Goal: Navigation & Orientation: Understand site structure

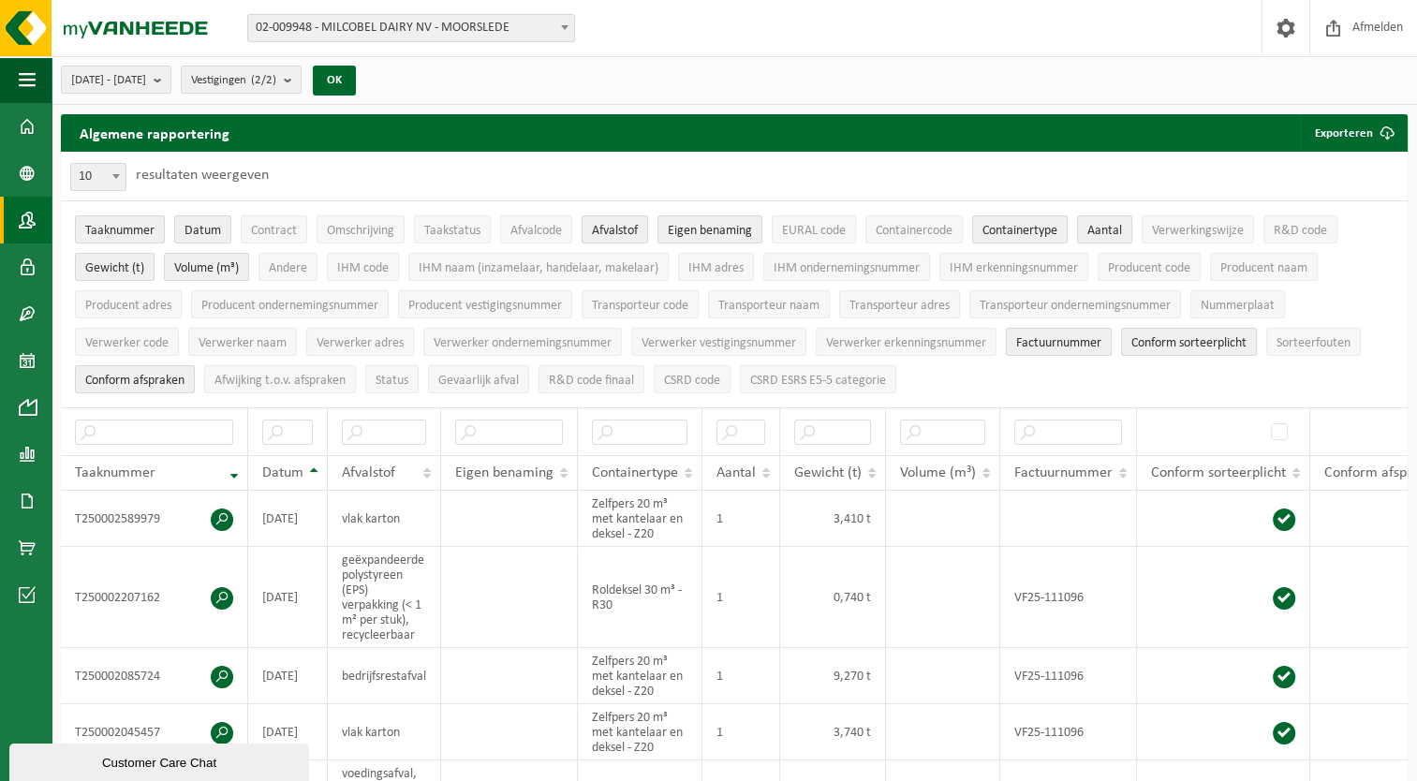
click at [24, 212] on span at bounding box center [27, 220] width 17 height 47
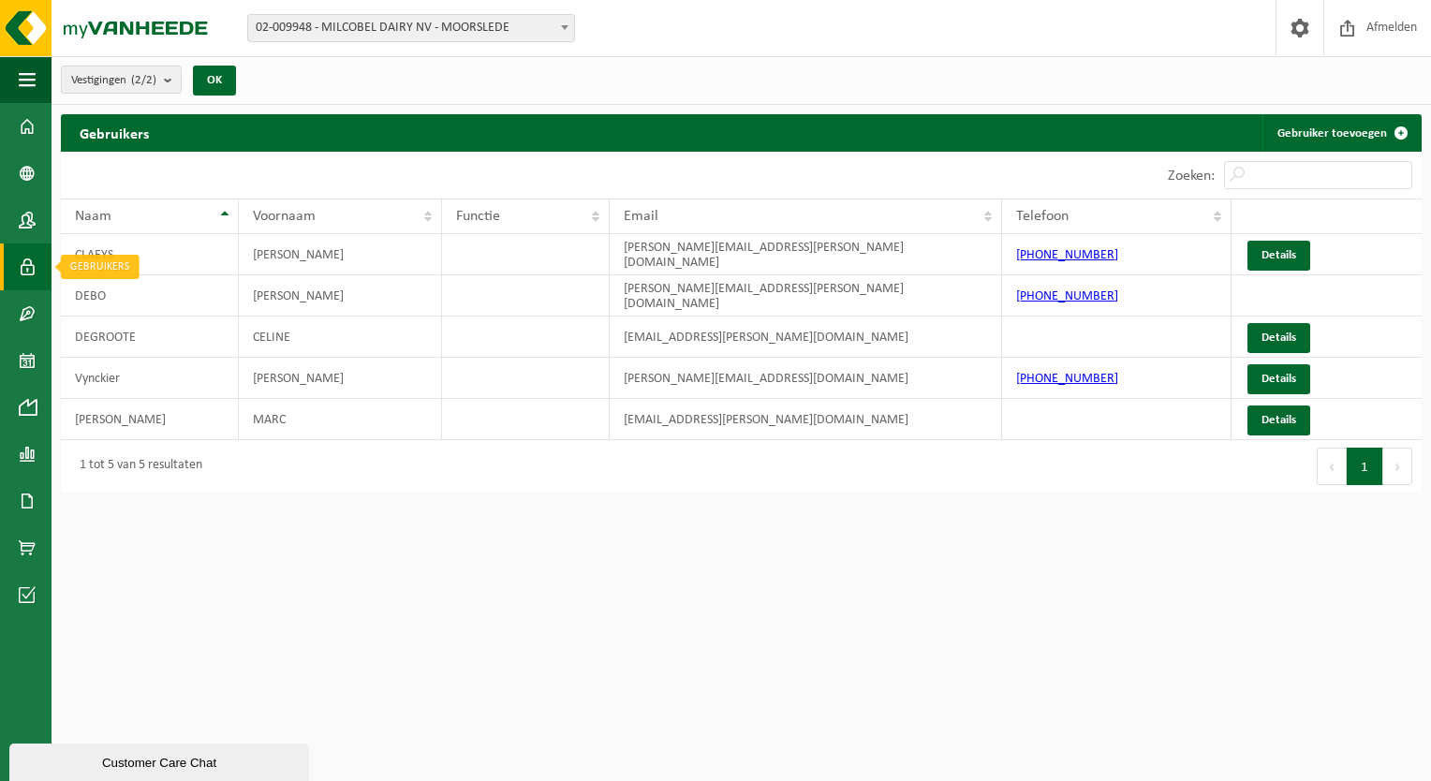
click at [25, 285] on span at bounding box center [27, 266] width 17 height 47
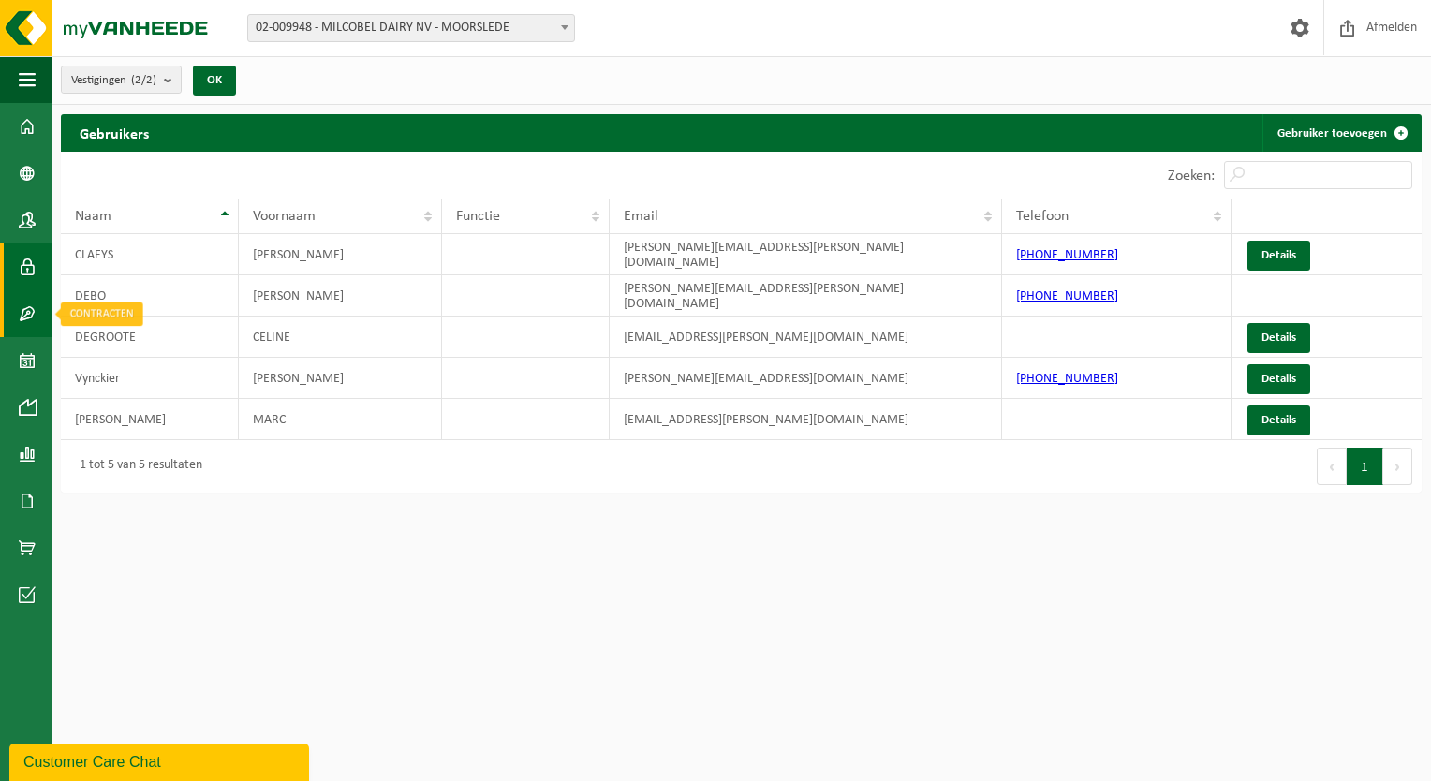
click at [28, 328] on span at bounding box center [27, 313] width 17 height 47
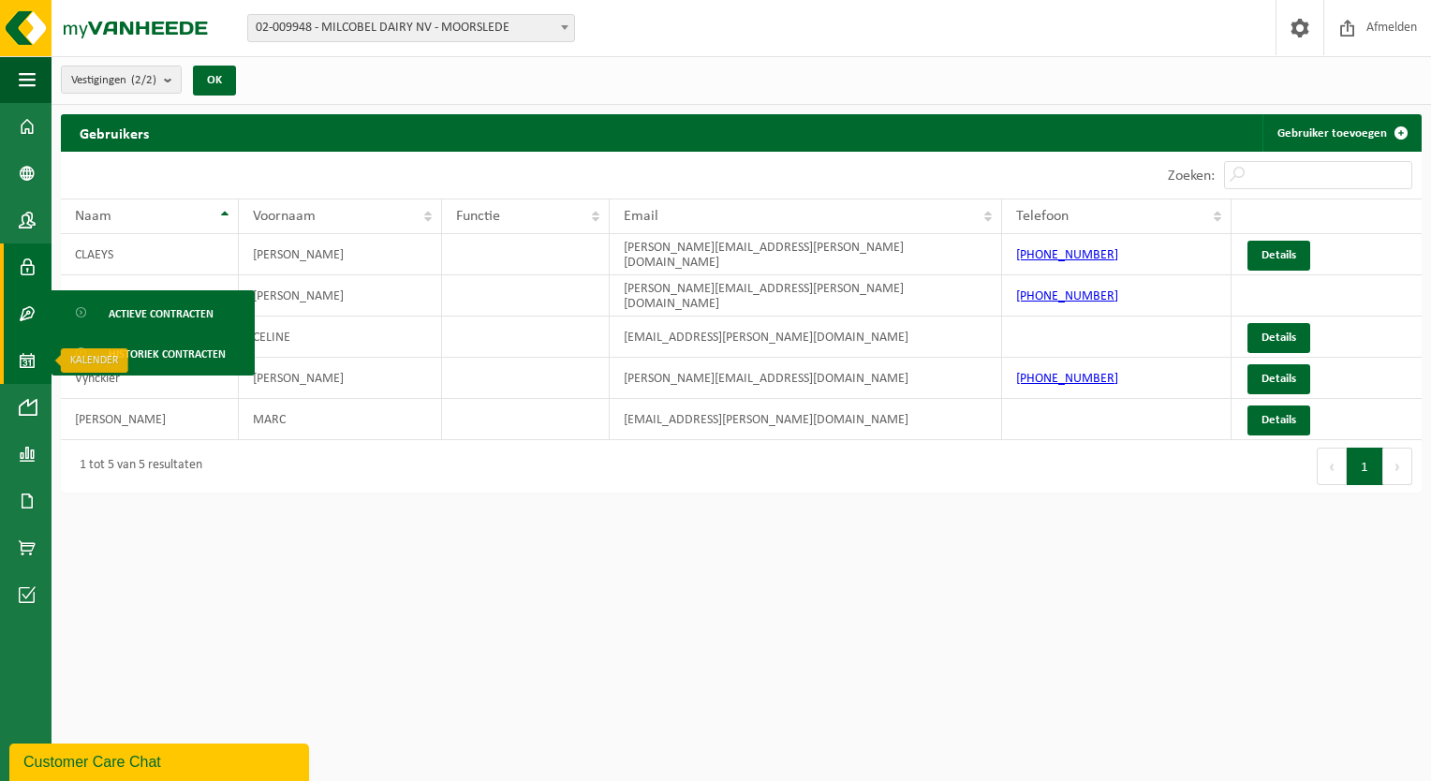
click at [29, 373] on span at bounding box center [27, 360] width 17 height 47
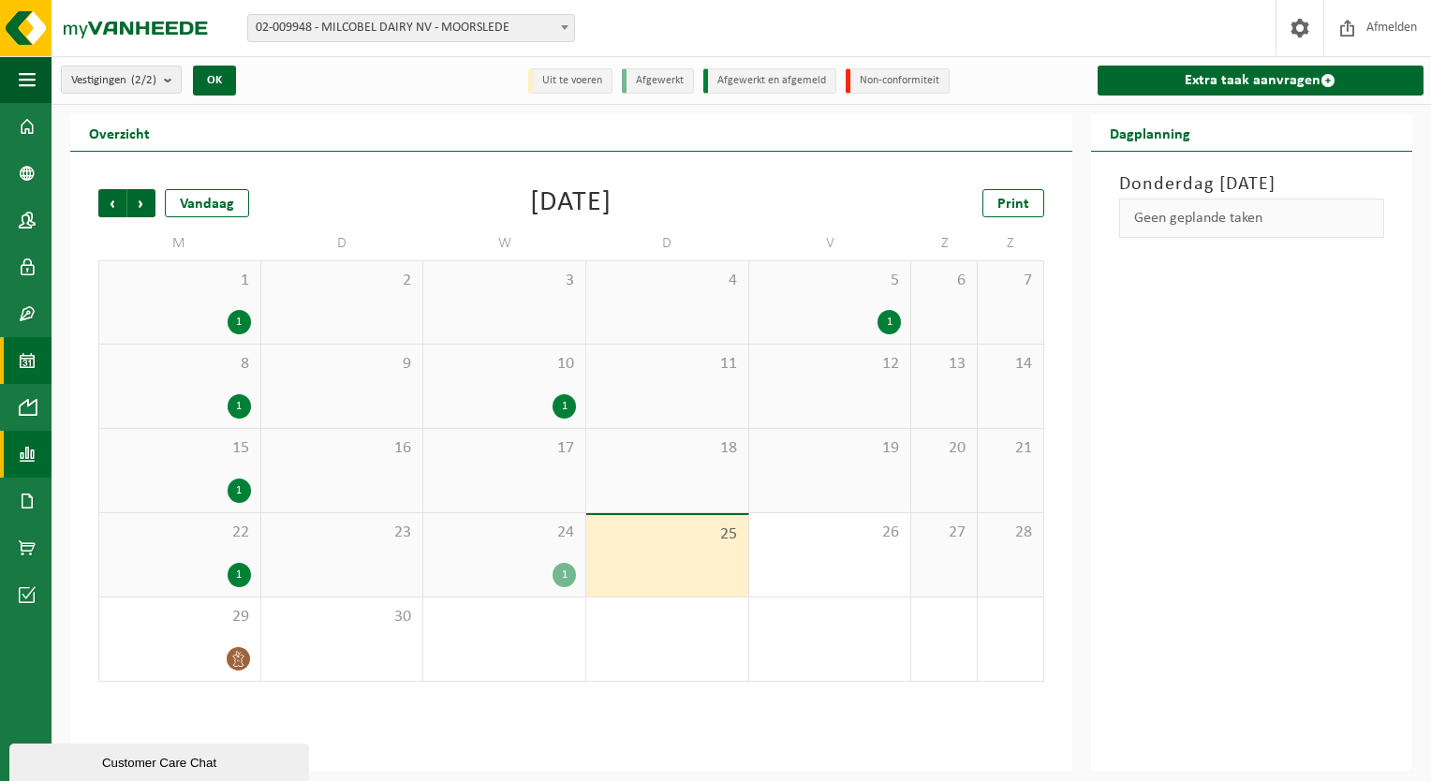
click at [33, 451] on span at bounding box center [27, 454] width 17 height 47
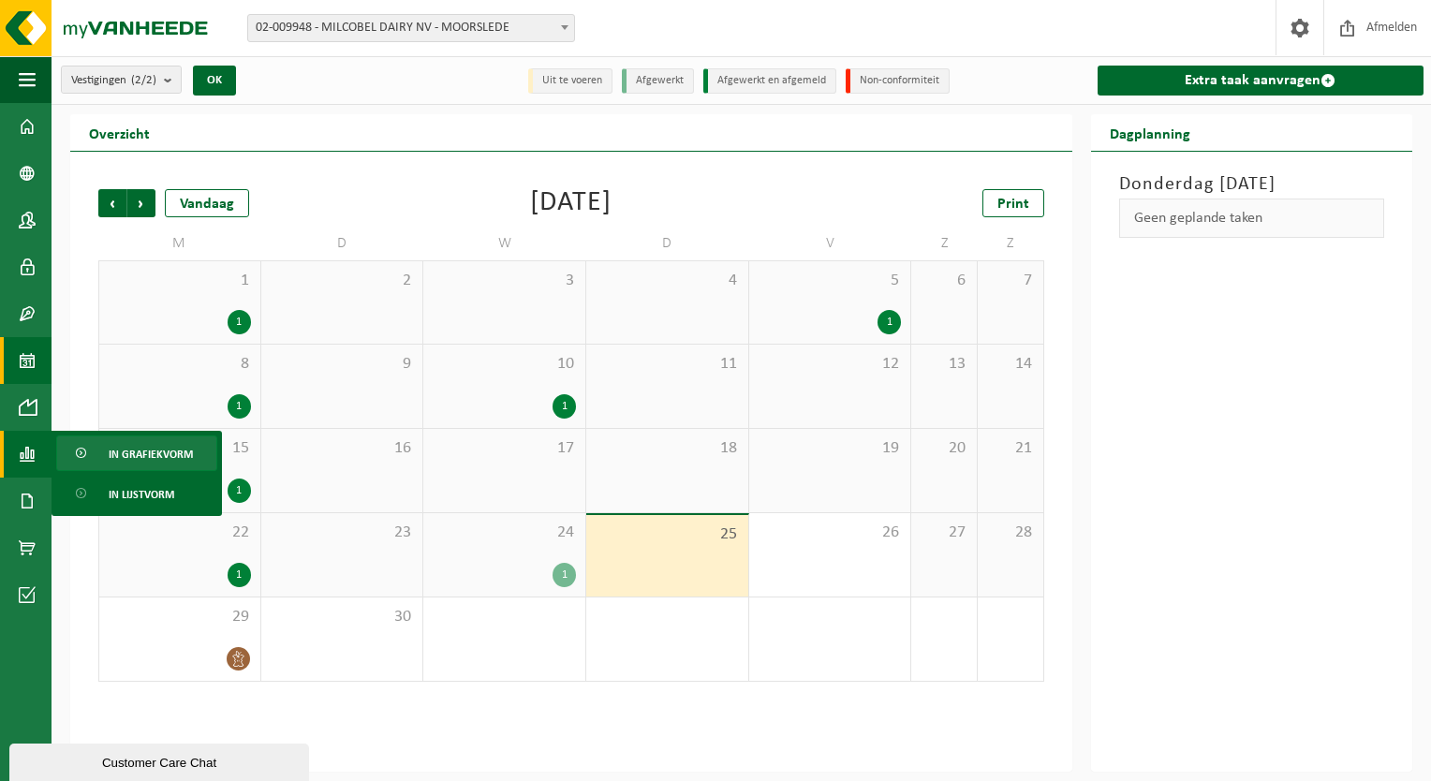
click at [141, 449] on span "In grafiekvorm" at bounding box center [151, 454] width 84 height 36
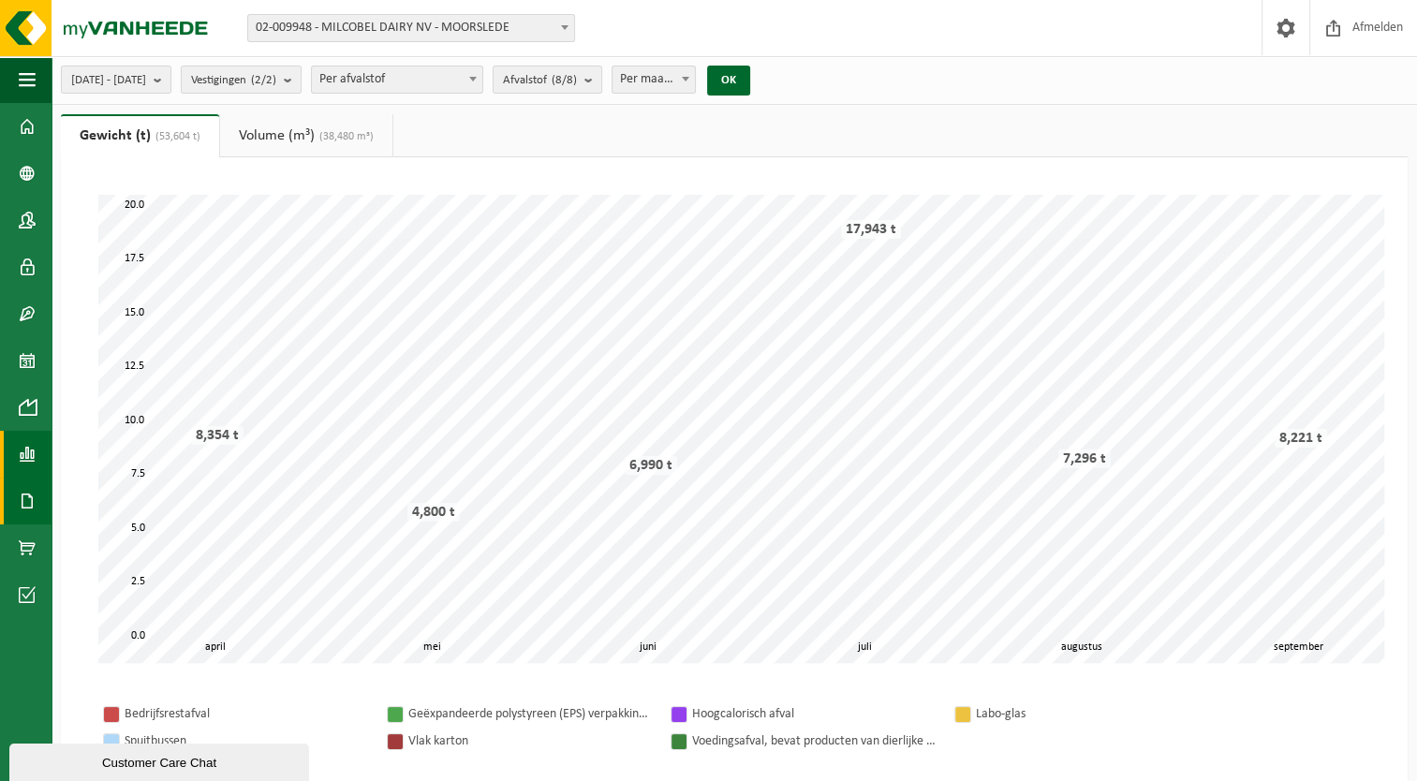
click at [23, 505] on span at bounding box center [27, 501] width 17 height 47
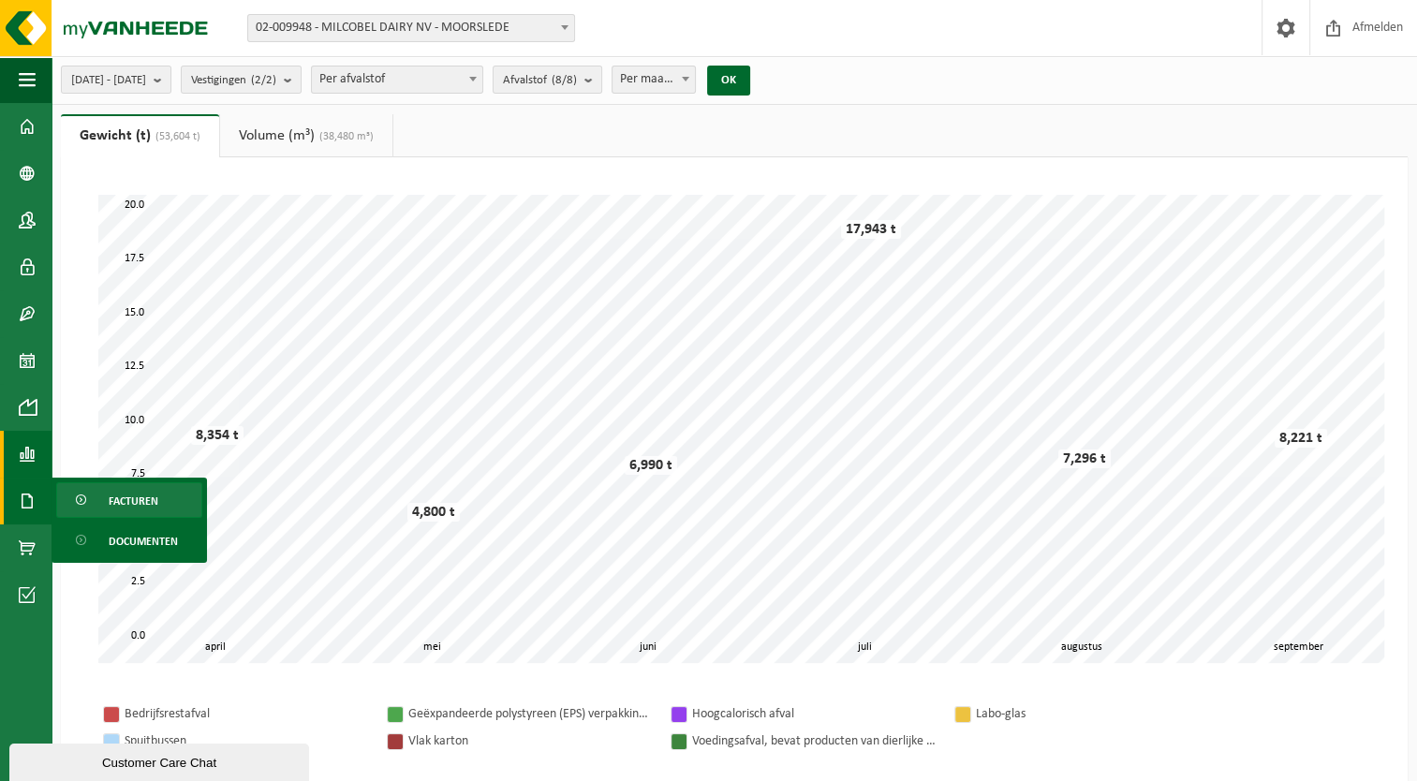
click at [138, 500] on span "Facturen" at bounding box center [134, 501] width 50 height 36
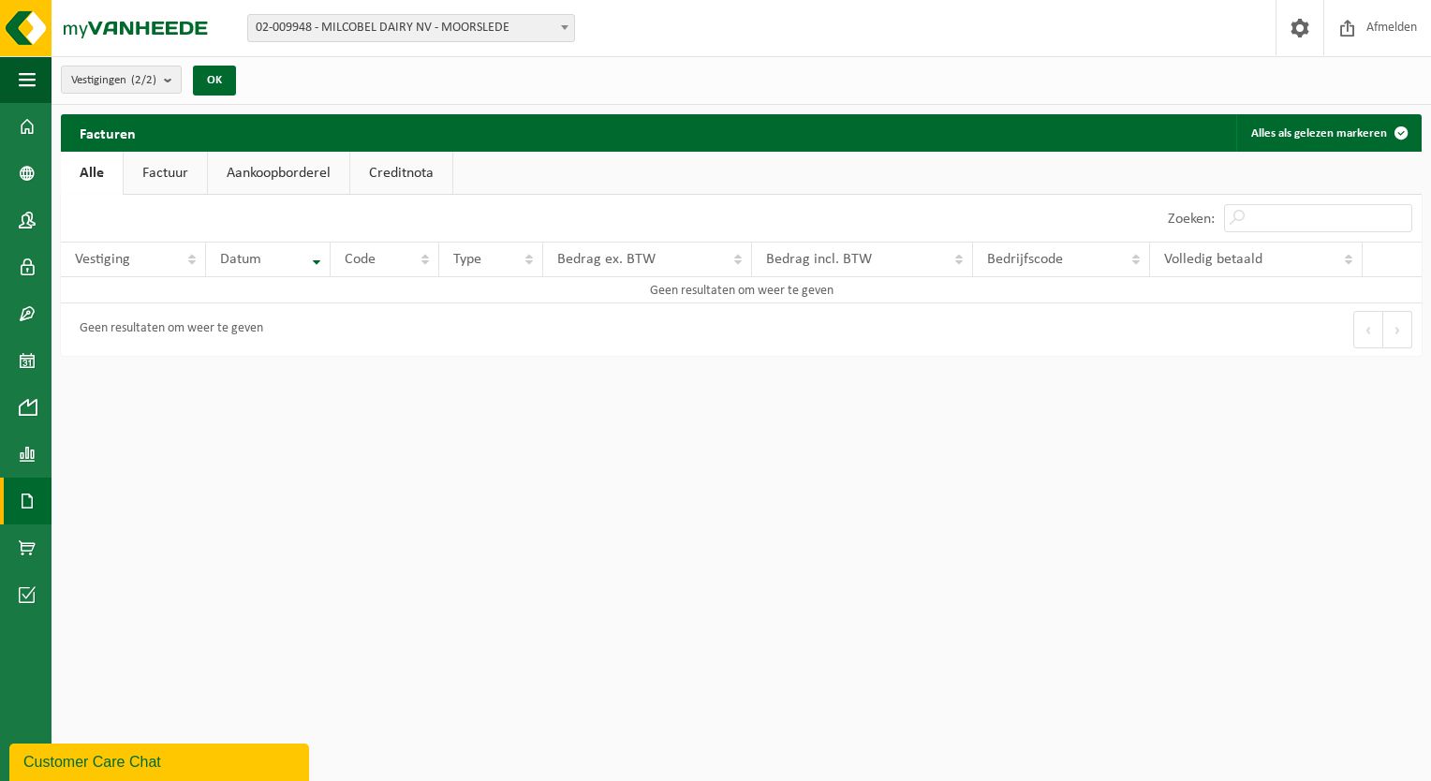
click at [171, 172] on link "Factuur" at bounding box center [165, 173] width 83 height 43
click at [298, 182] on link "Aankoopborderel" at bounding box center [280, 173] width 141 height 43
click at [392, 167] on link "Creditnota" at bounding box center [410, 173] width 102 height 43
click at [103, 178] on link "Alle" at bounding box center [91, 173] width 61 height 43
click at [332, 172] on link "Aankoopborderel" at bounding box center [278, 173] width 141 height 43
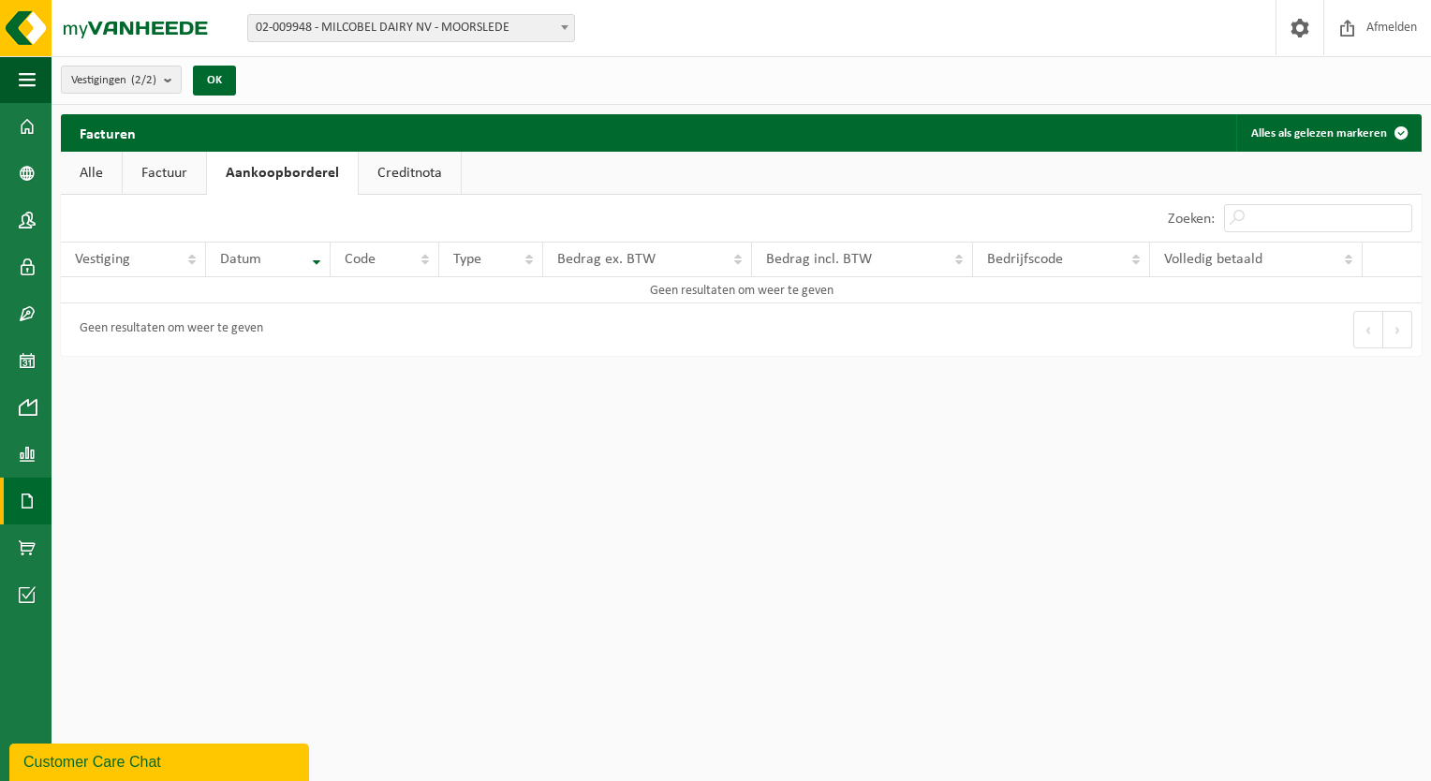
click at [424, 178] on link "Creditnota" at bounding box center [410, 173] width 102 height 43
click at [8, 538] on link "Product Shop" at bounding box center [26, 547] width 52 height 47
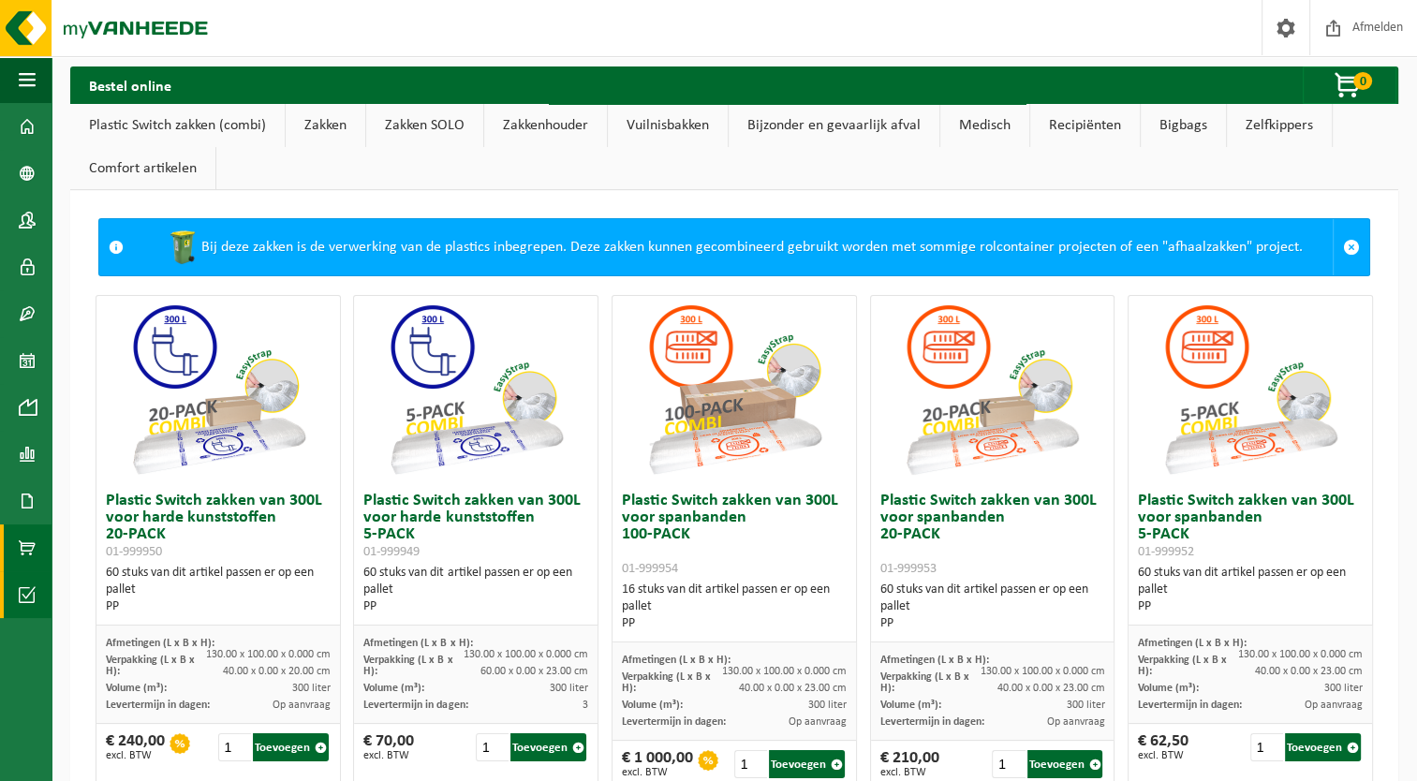
click at [26, 575] on span at bounding box center [27, 594] width 17 height 47
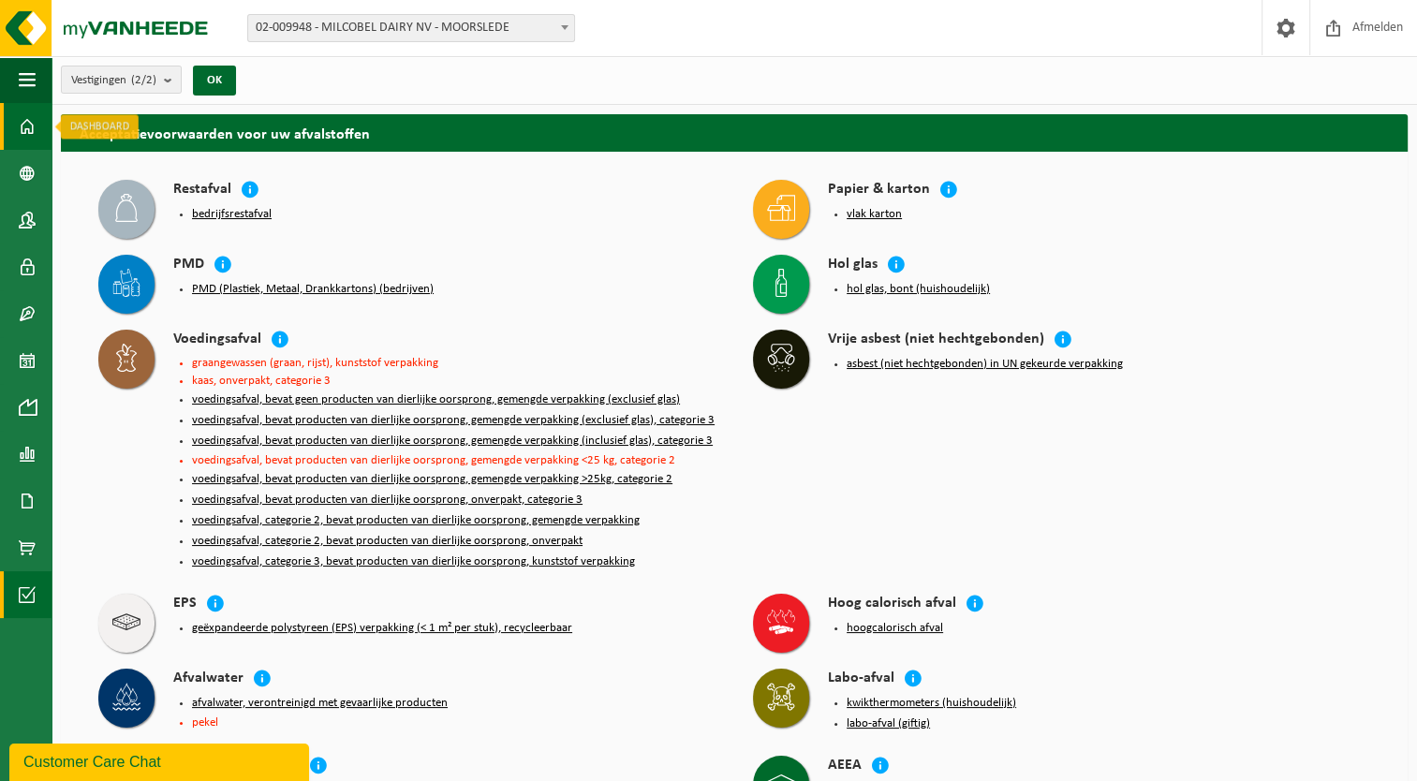
click at [25, 118] on span at bounding box center [27, 126] width 17 height 47
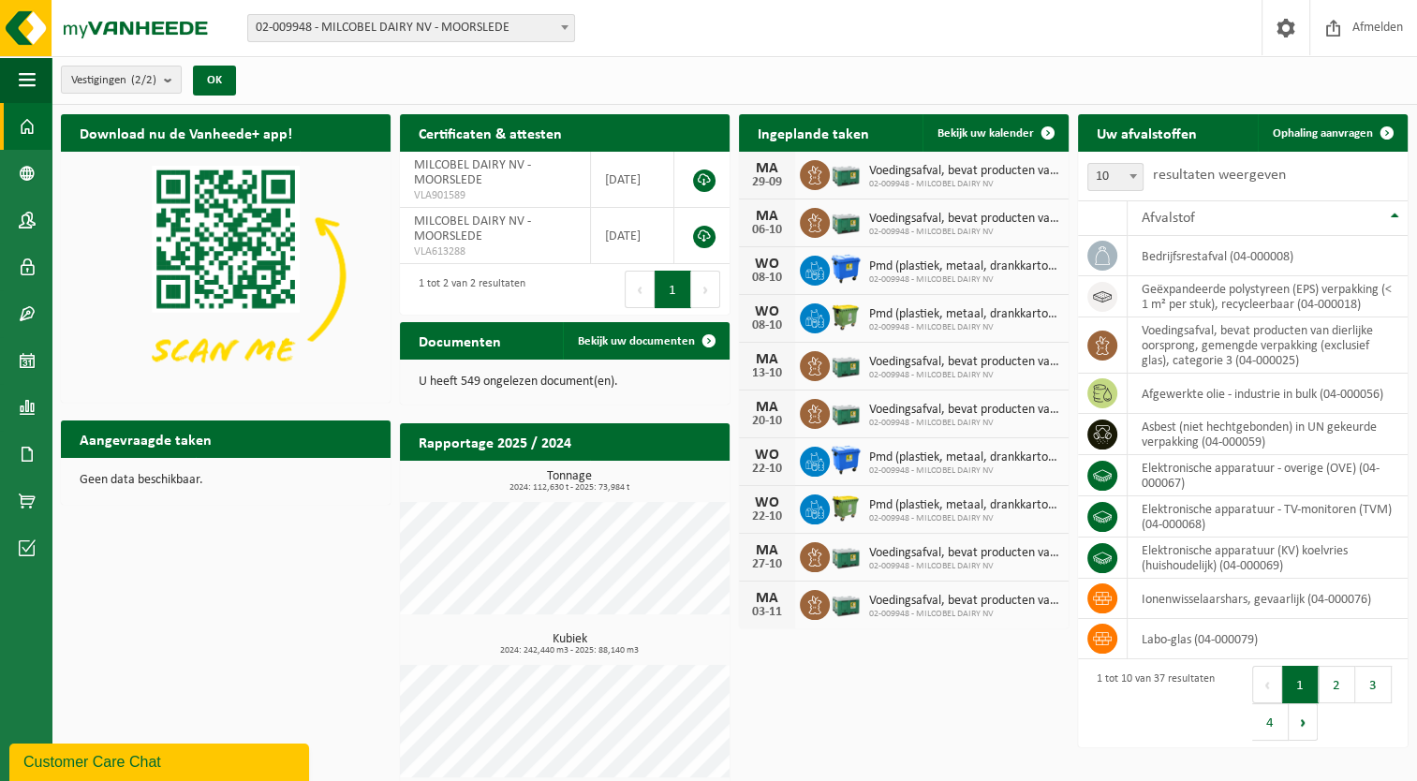
click at [28, 133] on span at bounding box center [27, 126] width 17 height 47
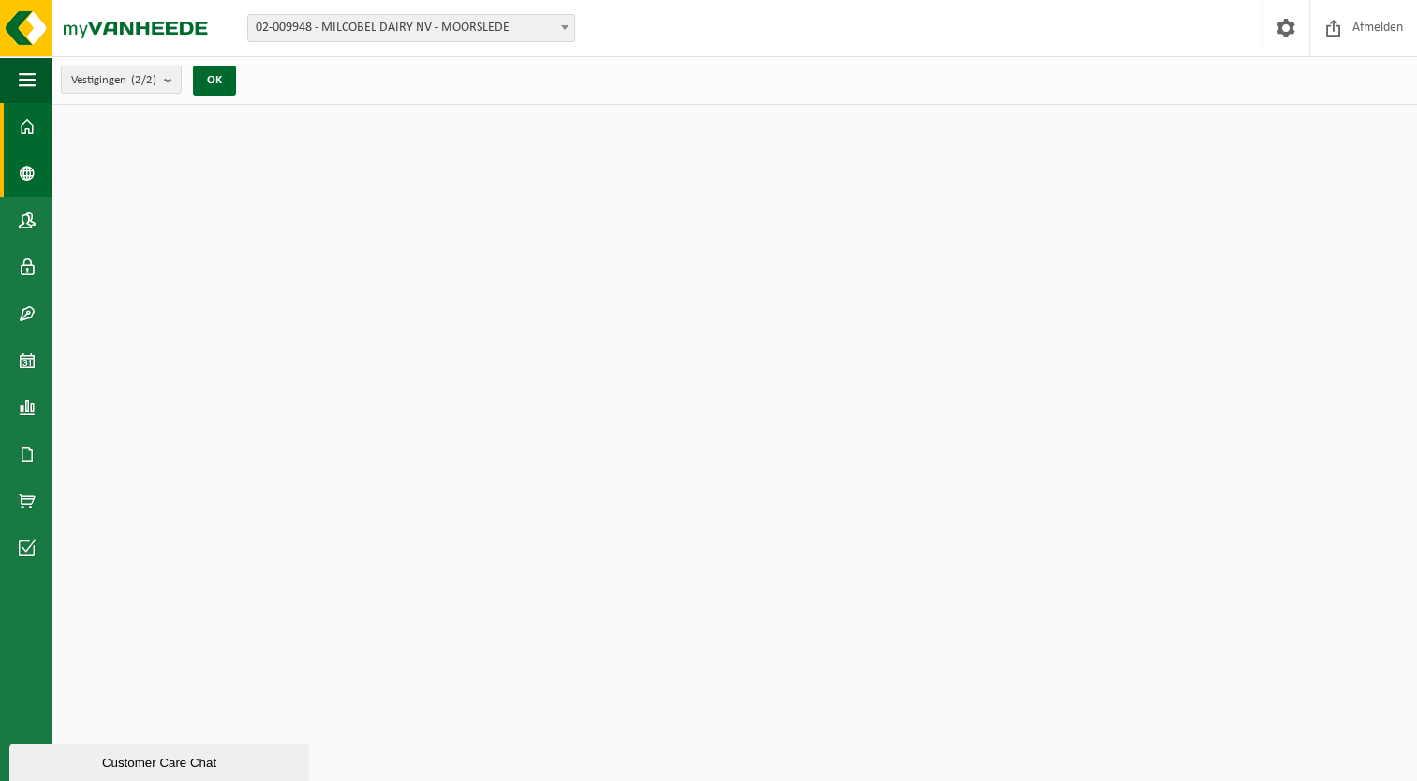
click at [26, 169] on span at bounding box center [27, 173] width 17 height 47
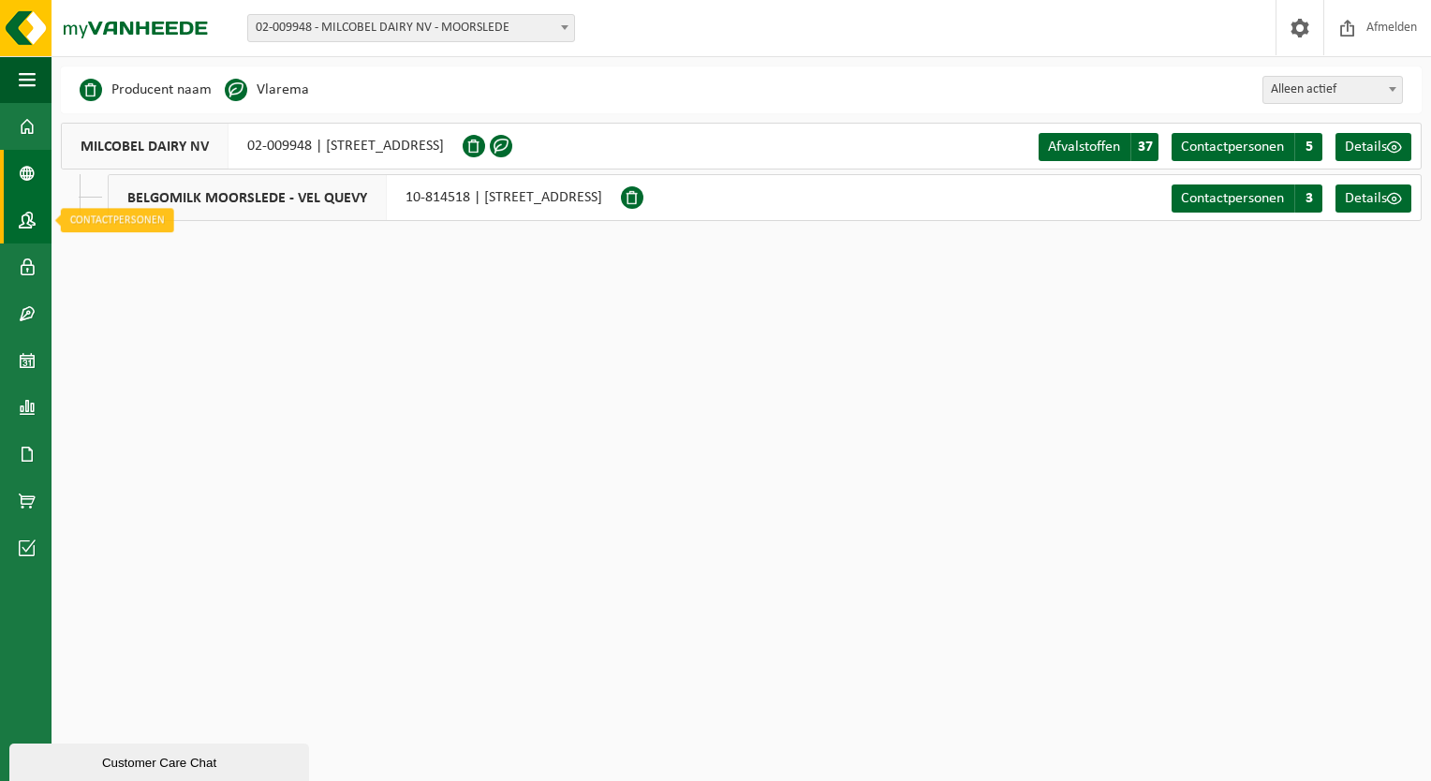
click at [30, 215] on span at bounding box center [27, 220] width 17 height 47
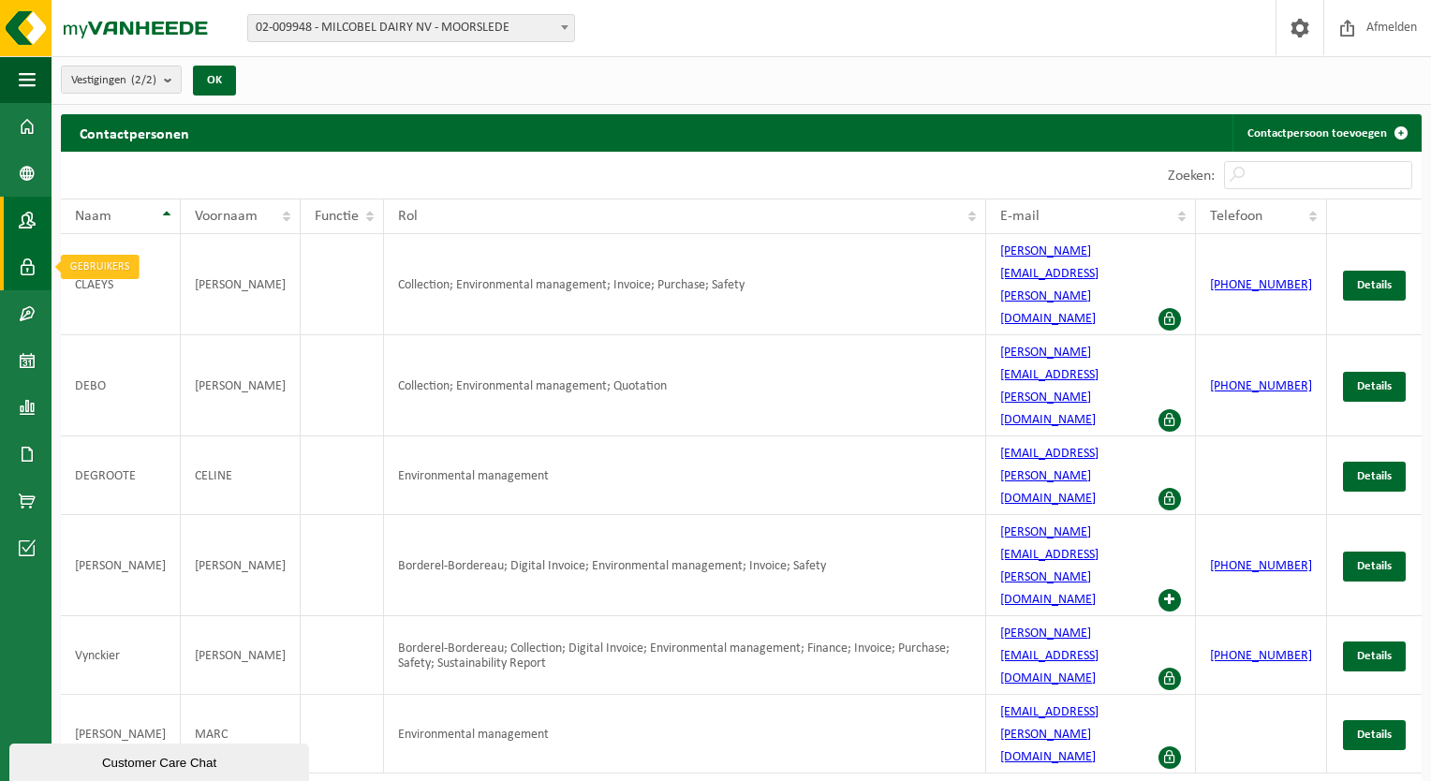
click at [29, 256] on span at bounding box center [27, 266] width 17 height 47
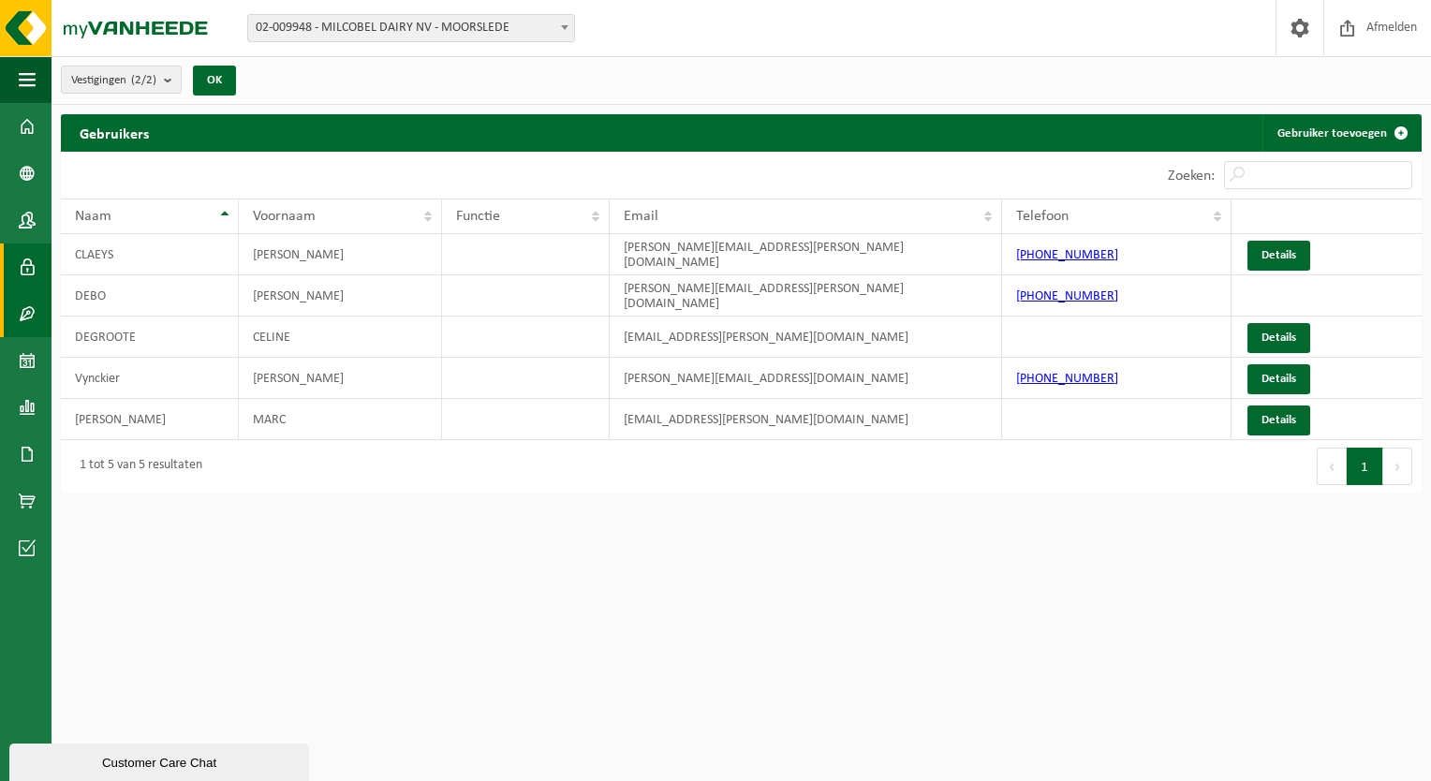
click at [27, 296] on span at bounding box center [27, 313] width 17 height 47
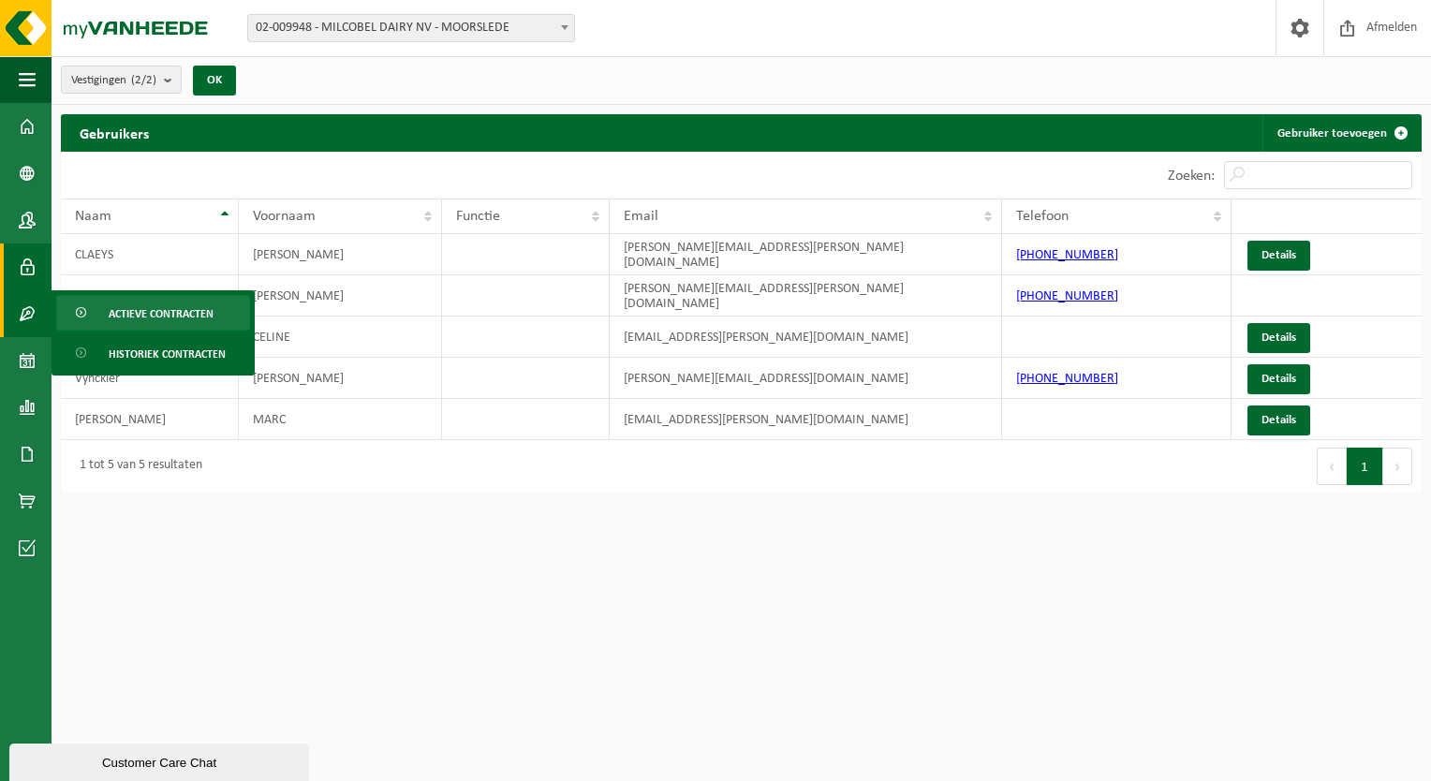
click at [135, 311] on span "Actieve contracten" at bounding box center [161, 314] width 105 height 36
